Goal: Task Accomplishment & Management: Complete application form

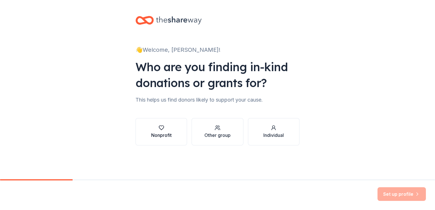
click at [163, 128] on icon "button" at bounding box center [162, 128] width 6 height 6
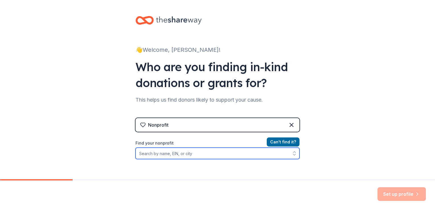
click at [186, 155] on input "Find your nonprofit" at bounding box center [217, 153] width 164 height 11
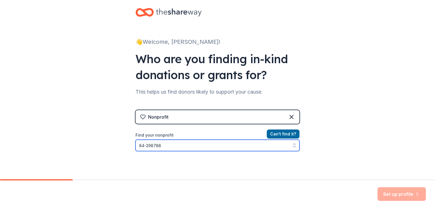
type input "[US_EMPLOYER_IDENTIFICATION_NUMBER]"
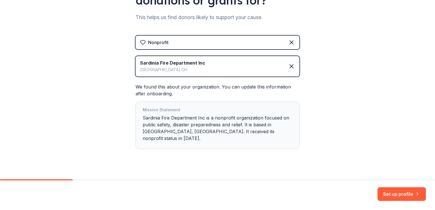
scroll to position [84, 0]
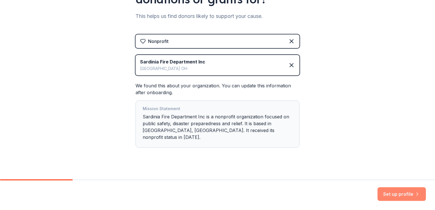
click at [395, 195] on button "Set up profile" at bounding box center [401, 194] width 48 height 14
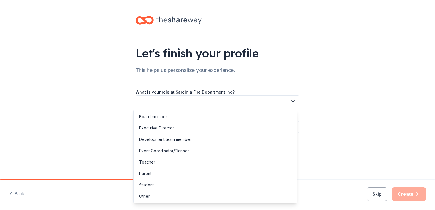
click at [170, 100] on button "button" at bounding box center [217, 101] width 164 height 12
click at [168, 114] on div "Board member" at bounding box center [215, 116] width 161 height 11
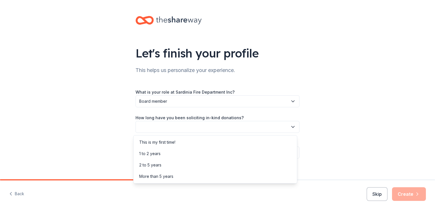
click at [170, 125] on button "button" at bounding box center [217, 127] width 164 height 12
click at [162, 140] on div "This is my first time!" at bounding box center [157, 142] width 36 height 7
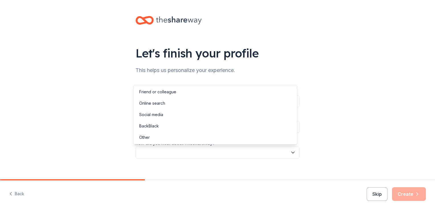
click at [174, 155] on button "button" at bounding box center [217, 153] width 164 height 12
click at [178, 116] on div "Social media" at bounding box center [215, 114] width 161 height 11
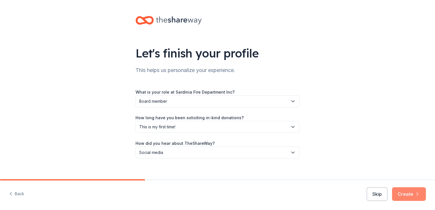
click at [409, 196] on button "Create" at bounding box center [409, 194] width 34 height 14
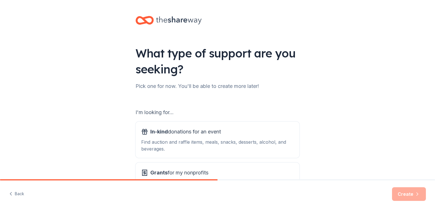
scroll to position [50, 0]
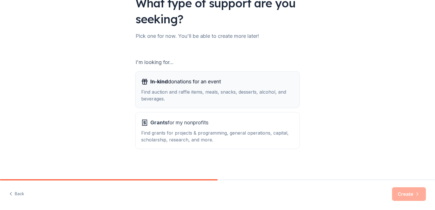
click at [204, 89] on div "Find auction and raffle items, meals, snacks, desserts, alcohol, and beverages." at bounding box center [217, 96] width 153 height 14
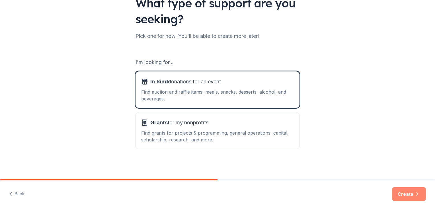
click at [413, 194] on button "Create" at bounding box center [409, 194] width 34 height 14
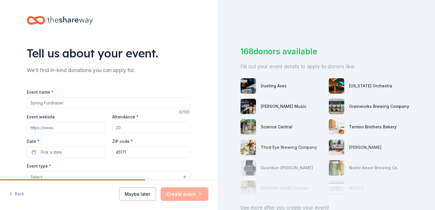
click at [78, 102] on input "Event name *" at bounding box center [109, 102] width 164 height 11
type input "S"
type input "Annual Spaghetti Dinner"
click at [56, 126] on input "Event website" at bounding box center [66, 127] width 79 height 11
click at [50, 129] on input "Event website" at bounding box center [66, 127] width 79 height 11
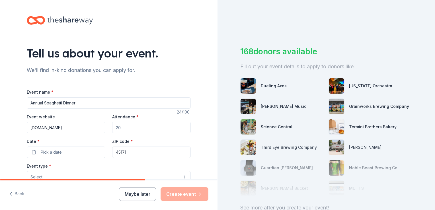
type input "ejfed.us"
click at [123, 127] on input "Attendance *" at bounding box center [151, 127] width 79 height 11
type input "200"
click at [57, 148] on button "Pick a date" at bounding box center [66, 152] width 79 height 11
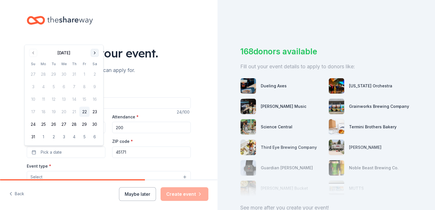
click at [95, 53] on button "Go to next month" at bounding box center [95, 53] width 8 height 8
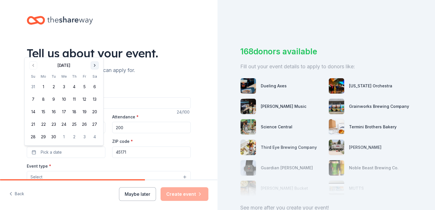
click at [94, 68] on button "Go to next month" at bounding box center [95, 65] width 8 height 8
click at [94, 76] on button "1" at bounding box center [95, 74] width 10 height 10
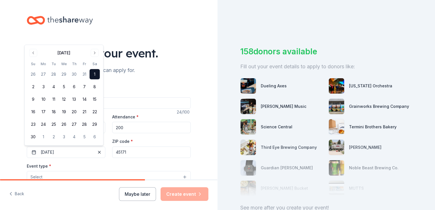
click at [117, 164] on div "Event type * Select" at bounding box center [109, 172] width 164 height 21
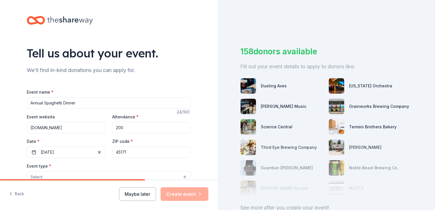
scroll to position [142, 0]
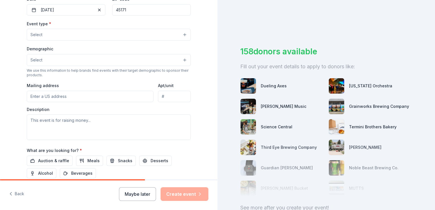
click at [72, 36] on button "Select" at bounding box center [109, 35] width 164 height 12
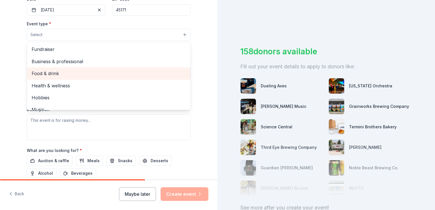
click at [54, 75] on span "Food & drink" at bounding box center [109, 73] width 154 height 7
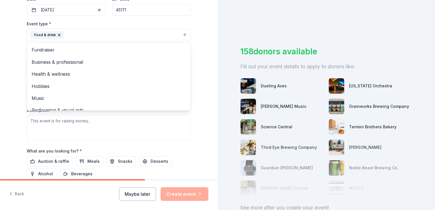
click at [117, 23] on div "Event type * Food & drink Fundraiser Business & professional Health & wellness …" at bounding box center [109, 30] width 164 height 21
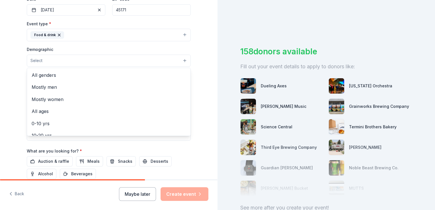
click at [81, 60] on button "Select" at bounding box center [109, 61] width 164 height 12
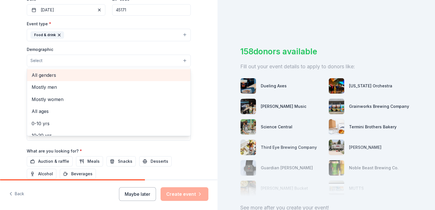
click at [67, 79] on span "All genders" at bounding box center [109, 74] width 154 height 7
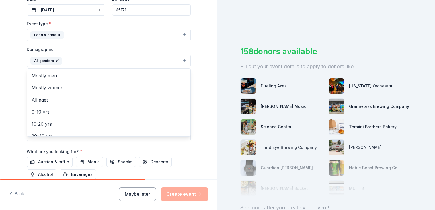
click at [80, 45] on div "Event type * Food & drink Demographic All genders Mostly men Mostly women All a…" at bounding box center [109, 80] width 164 height 121
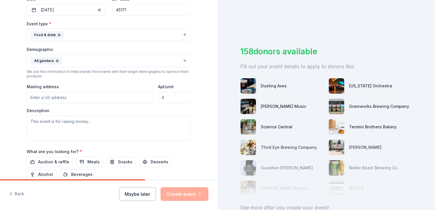
click at [63, 96] on input "Mailing address" at bounding box center [90, 97] width 127 height 11
type input "169 Winchester Street"
type input "Sardinia, Ohio 45171"
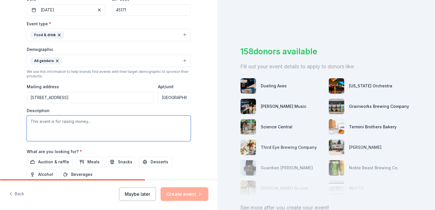
click at [53, 121] on textarea at bounding box center [109, 129] width 164 height 26
click at [59, 128] on textarea "Annual Spaghetti Dinner to help raise money to help educate our community on fi…" at bounding box center [109, 129] width 164 height 26
click at [88, 128] on textarea "Annual Spaghetti Dinner to help raise money to help educate our community on fi…" at bounding box center [109, 129] width 164 height 26
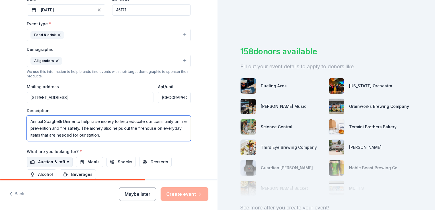
type textarea "Annual Spaghetti Dinner to help raise money to help educate our community on fi…"
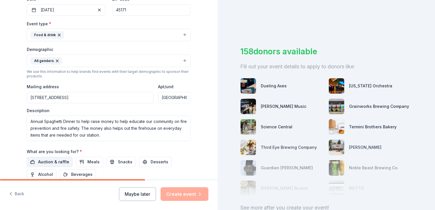
click at [35, 161] on button "Auction & raffle" at bounding box center [50, 162] width 46 height 10
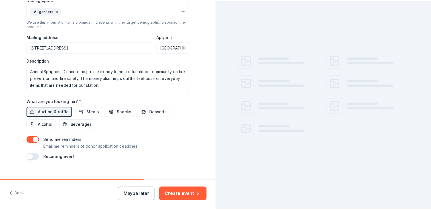
scroll to position [200, 0]
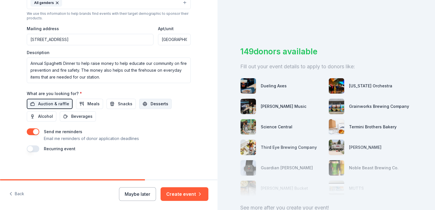
click at [159, 104] on span "Desserts" at bounding box center [160, 103] width 18 height 7
click at [176, 194] on button "Create event" at bounding box center [184, 194] width 48 height 14
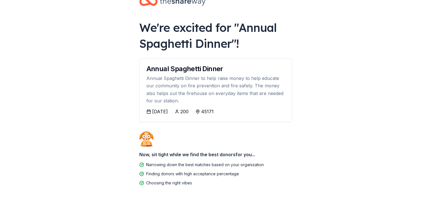
scroll to position [30, 0]
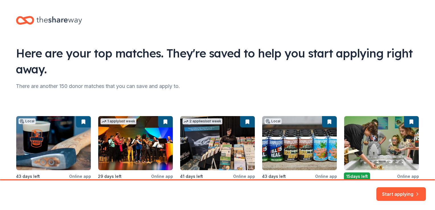
click at [54, 143] on div "Local 43 days left Online app Dueling Axes New Gift certificates 1 apply last w…" at bounding box center [217, 164] width 403 height 96
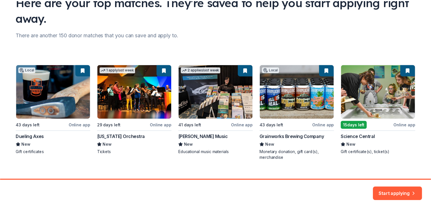
scroll to position [60, 0]
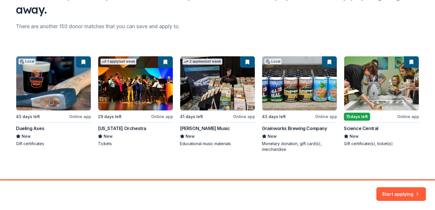
click at [41, 109] on div "Local 43 days left Online app Dueling Axes New Gift certificates 1 apply last w…" at bounding box center [217, 104] width 403 height 96
click at [390, 187] on button "Start applying" at bounding box center [401, 191] width 50 height 14
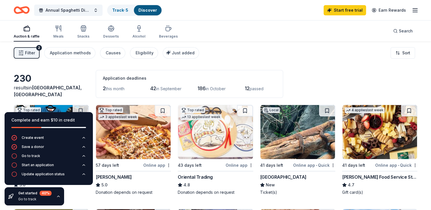
click at [79, 199] on div "Complete and earn $10 in credit Create event Save a donor Go to track Start an …" at bounding box center [48, 159] width 97 height 102
click at [368, 150] on img at bounding box center [379, 132] width 75 height 54
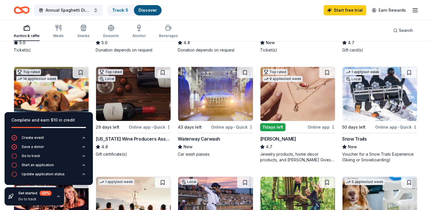
click at [134, 93] on img at bounding box center [133, 94] width 75 height 54
click at [383, 98] on img at bounding box center [379, 94] width 75 height 54
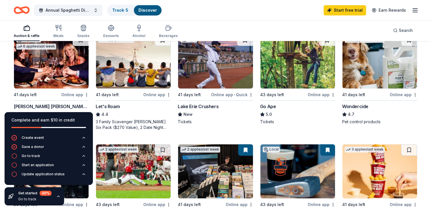
click at [220, 60] on img at bounding box center [215, 61] width 75 height 54
click at [58, 196] on icon "button" at bounding box center [58, 196] width 5 height 5
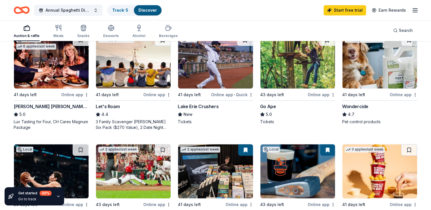
click at [48, 75] on img at bounding box center [51, 61] width 75 height 54
click at [286, 171] on img at bounding box center [297, 171] width 75 height 54
click at [279, 166] on img at bounding box center [297, 171] width 75 height 54
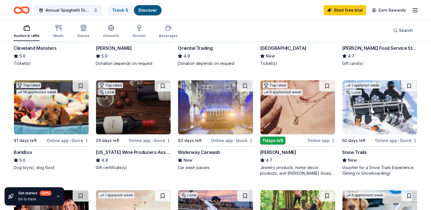
scroll to position [0, 0]
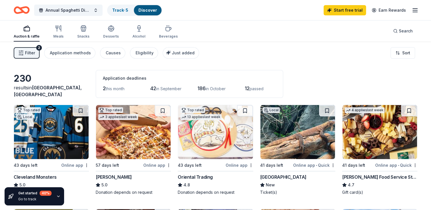
click at [27, 32] on div "Auction & raffle" at bounding box center [27, 32] width 26 height 14
click at [38, 142] on img at bounding box center [51, 132] width 75 height 54
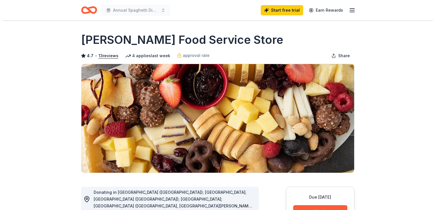
scroll to position [142, 0]
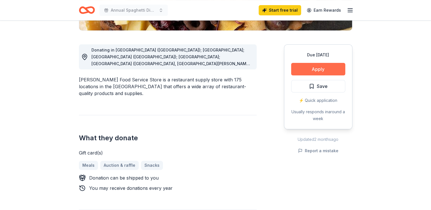
click at [319, 67] on button "Apply" at bounding box center [318, 69] width 54 height 13
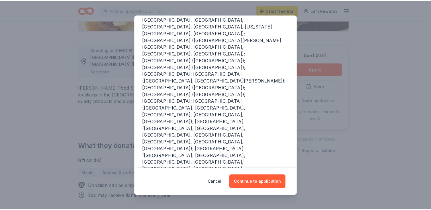
scroll to position [0, 0]
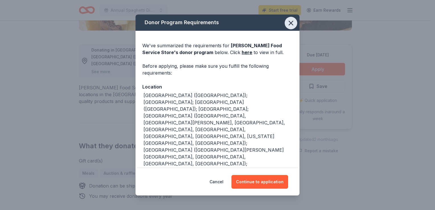
click at [289, 22] on icon "button" at bounding box center [291, 23] width 4 height 4
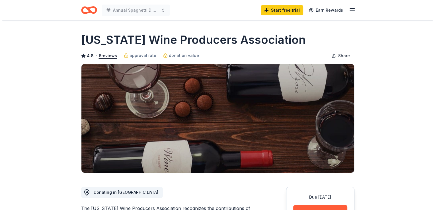
scroll to position [142, 0]
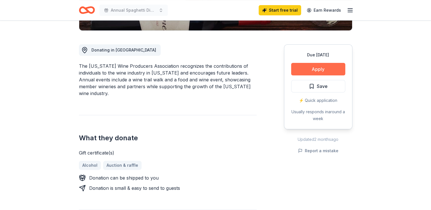
click at [323, 67] on button "Apply" at bounding box center [318, 69] width 54 height 13
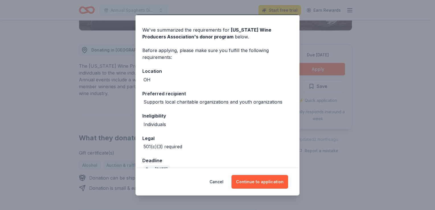
scroll to position [27, 0]
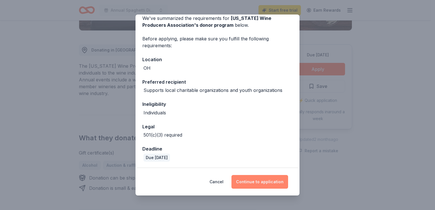
click at [287, 179] on button "Continue to application" at bounding box center [259, 182] width 57 height 14
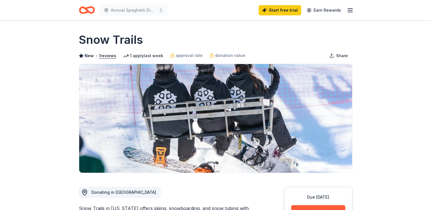
scroll to position [142, 0]
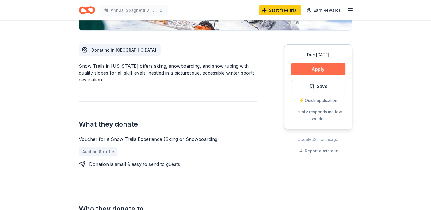
click at [312, 67] on button "Apply" at bounding box center [318, 69] width 54 height 13
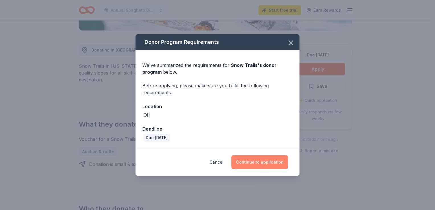
click at [263, 160] on button "Continue to application" at bounding box center [259, 162] width 57 height 14
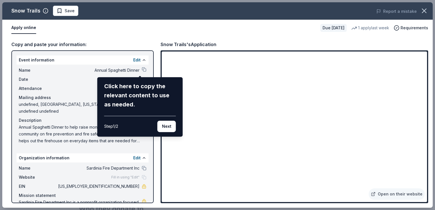
click at [229, 157] on div "Snow Trails Save Report a mistake Apply online Due in 50 days 1 apply last week…" at bounding box center [217, 104] width 430 height 205
click at [227, 160] on div "Snow Trails Save Report a mistake Apply online Due in 50 days 1 apply last week…" at bounding box center [217, 104] width 430 height 205
click at [166, 128] on button "Next" at bounding box center [166, 126] width 18 height 11
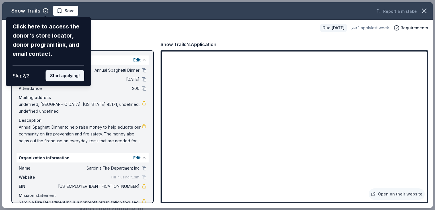
click at [63, 74] on button "Start applying!" at bounding box center [65, 75] width 39 height 11
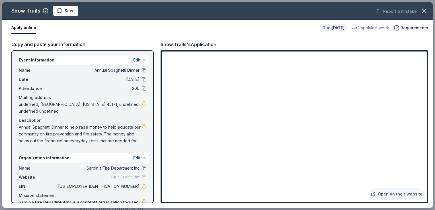
click at [232, 158] on div "Snow Trails Save Report a mistake Apply online Due in 50 days 1 apply last week…" at bounding box center [217, 104] width 430 height 205
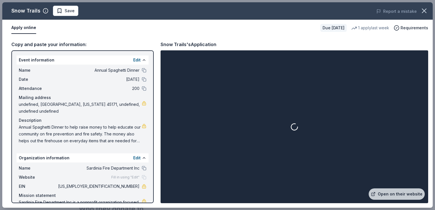
click at [227, 162] on div at bounding box center [294, 127] width 265 height 151
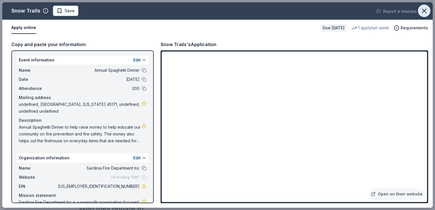
click at [425, 10] on icon "button" at bounding box center [424, 11] width 4 height 4
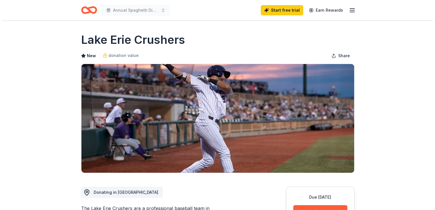
scroll to position [142, 0]
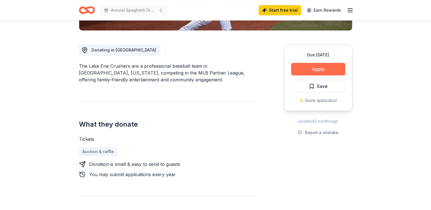
click at [304, 72] on button "Apply" at bounding box center [318, 69] width 54 height 13
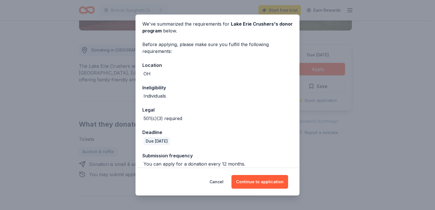
scroll to position [27, 0]
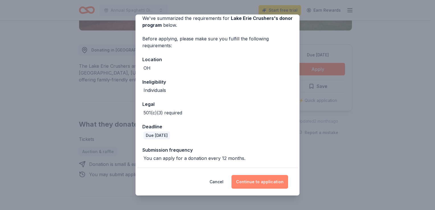
click at [248, 180] on button "Continue to application" at bounding box center [259, 182] width 57 height 14
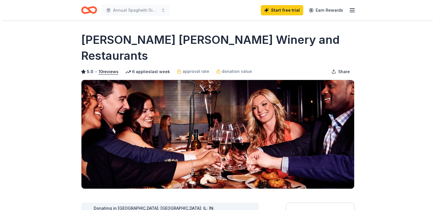
scroll to position [142, 0]
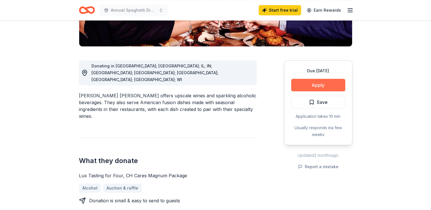
click at [307, 79] on button "Apply" at bounding box center [318, 85] width 54 height 13
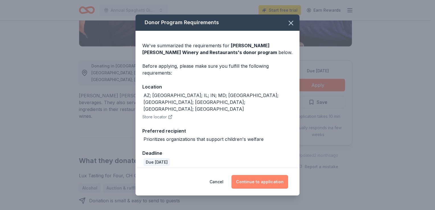
click at [264, 178] on button "Continue to application" at bounding box center [259, 182] width 57 height 14
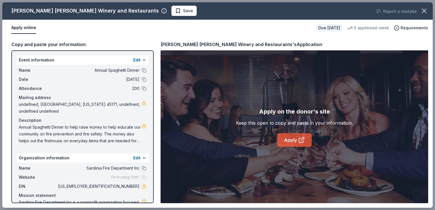
click at [294, 141] on link "Apply" at bounding box center [294, 140] width 34 height 14
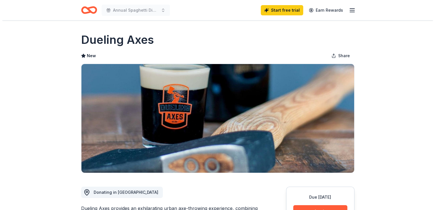
scroll to position [142, 0]
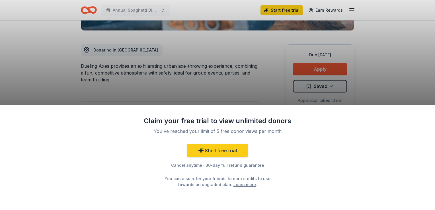
click at [402, 85] on div "Claim your free trial to view unlimited donors You've reached your limit of 5 f…" at bounding box center [217, 105] width 435 height 210
click at [318, 67] on div "Claim your free trial to view unlimited donors You've reached your limit of 5 f…" at bounding box center [217, 105] width 435 height 210
click at [282, 88] on div "Claim your free trial to view unlimited donors You've reached your limit of 5 f…" at bounding box center [217, 105] width 435 height 210
click at [315, 65] on div "Claim your free trial to view unlimited donors You've reached your limit of 5 f…" at bounding box center [217, 105] width 435 height 210
click at [351, 60] on div "Claim your free trial to view unlimited donors You've reached your limit of 5 f…" at bounding box center [217, 105] width 435 height 210
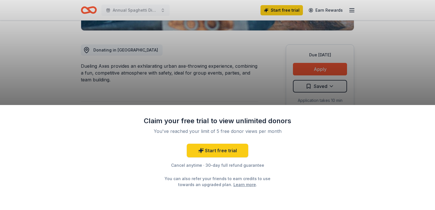
click at [210, 33] on div "Claim your free trial to view unlimited donors You've reached your limit of 5 f…" at bounding box center [217, 105] width 435 height 210
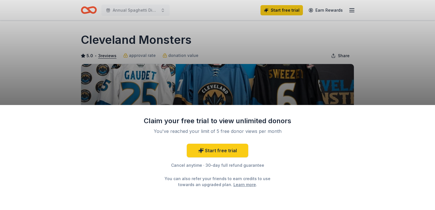
click at [416, 52] on div "Claim your free trial to view unlimited donors You've reached your limit of 5 f…" at bounding box center [217, 105] width 435 height 210
